Goal: Information Seeking & Learning: Learn about a topic

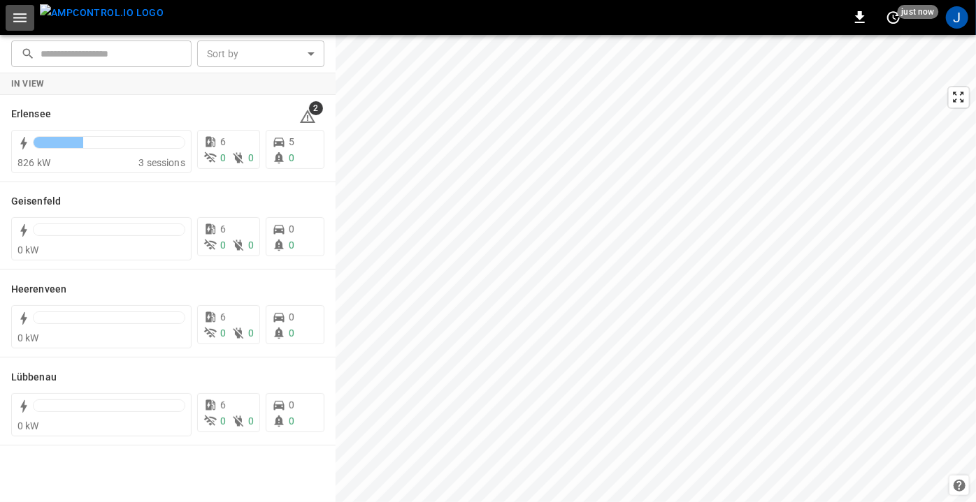
click at [13, 15] on icon "button" at bounding box center [19, 17] width 17 height 17
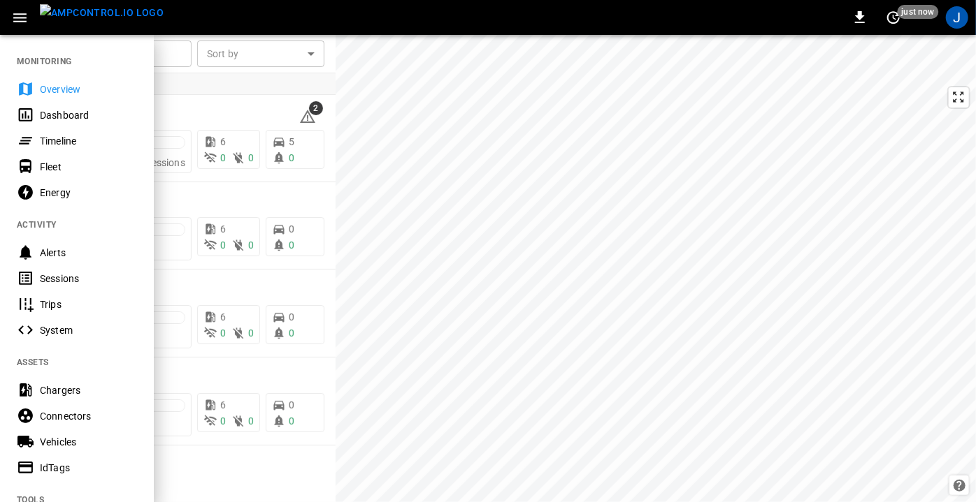
scroll to position [330, 0]
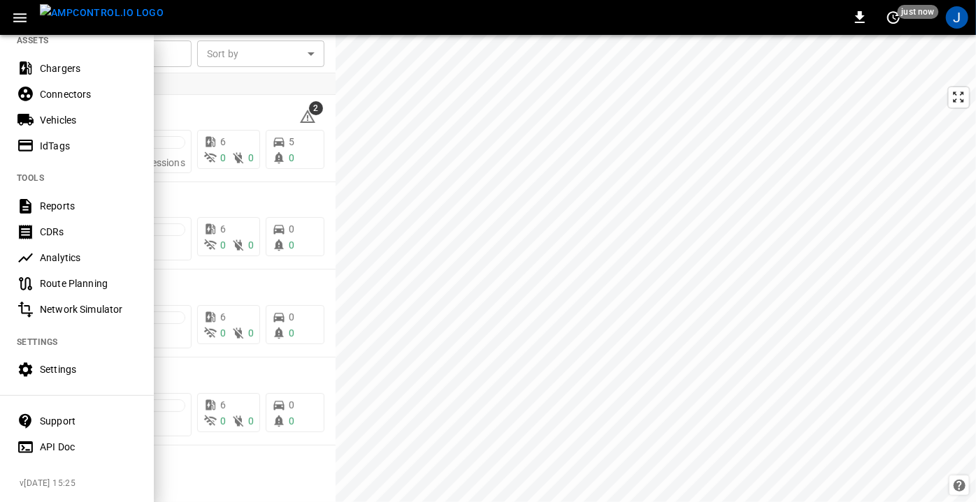
click at [72, 416] on div "Support" at bounding box center [88, 421] width 97 height 14
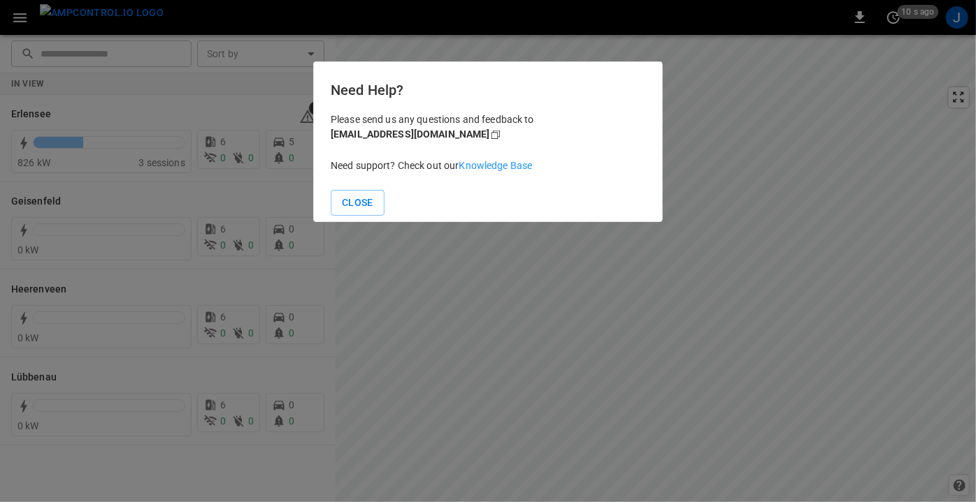
click at [500, 161] on link "Knowledge Base" at bounding box center [495, 165] width 73 height 11
click at [363, 195] on button "Close" at bounding box center [358, 203] width 54 height 26
